Goal: Task Accomplishment & Management: Complete application form

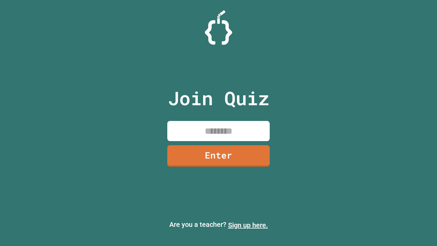
click at [248, 225] on link "Sign up here." at bounding box center [248, 225] width 40 height 8
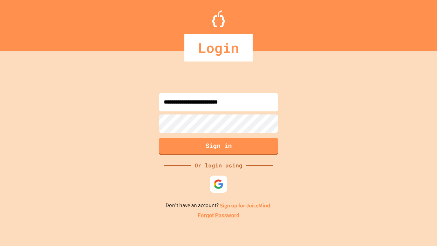
type input "**********"
